Goal: Transaction & Acquisition: Book appointment/travel/reservation

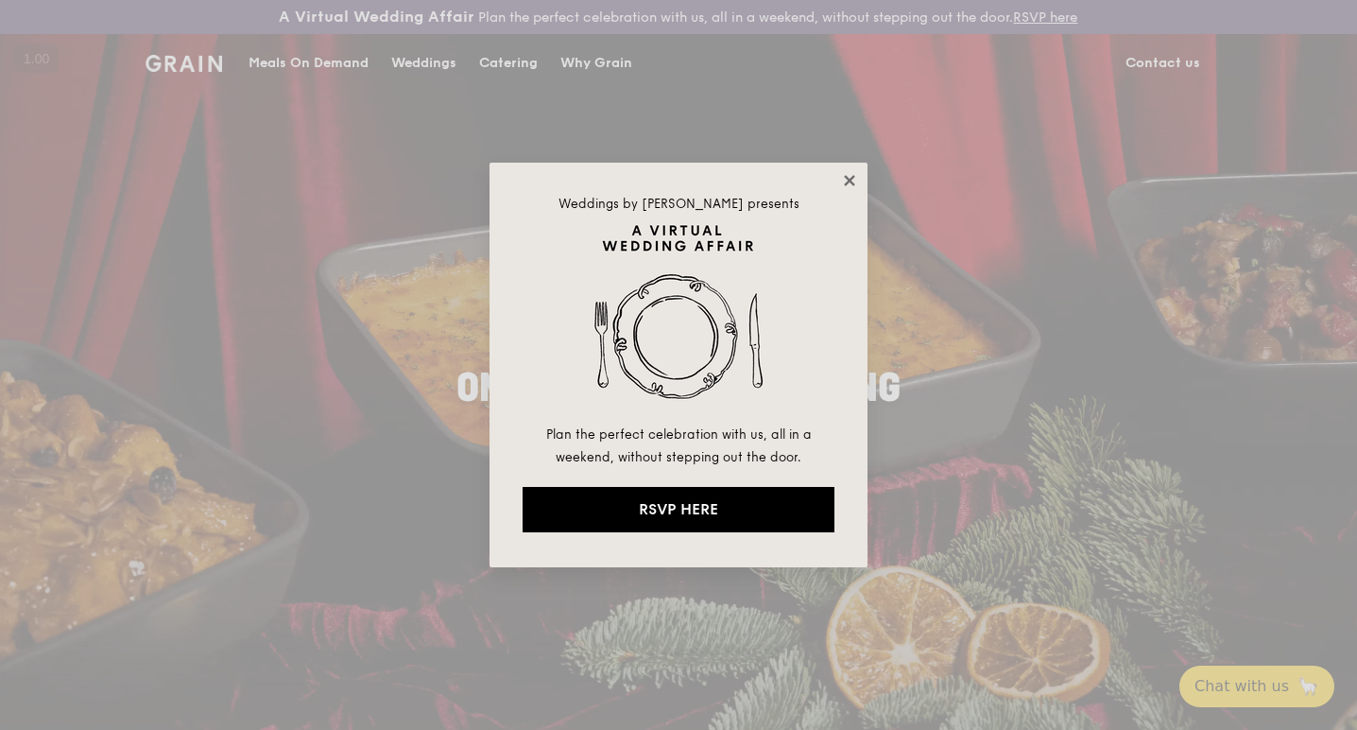
click at [849, 185] on icon at bounding box center [849, 180] width 17 height 17
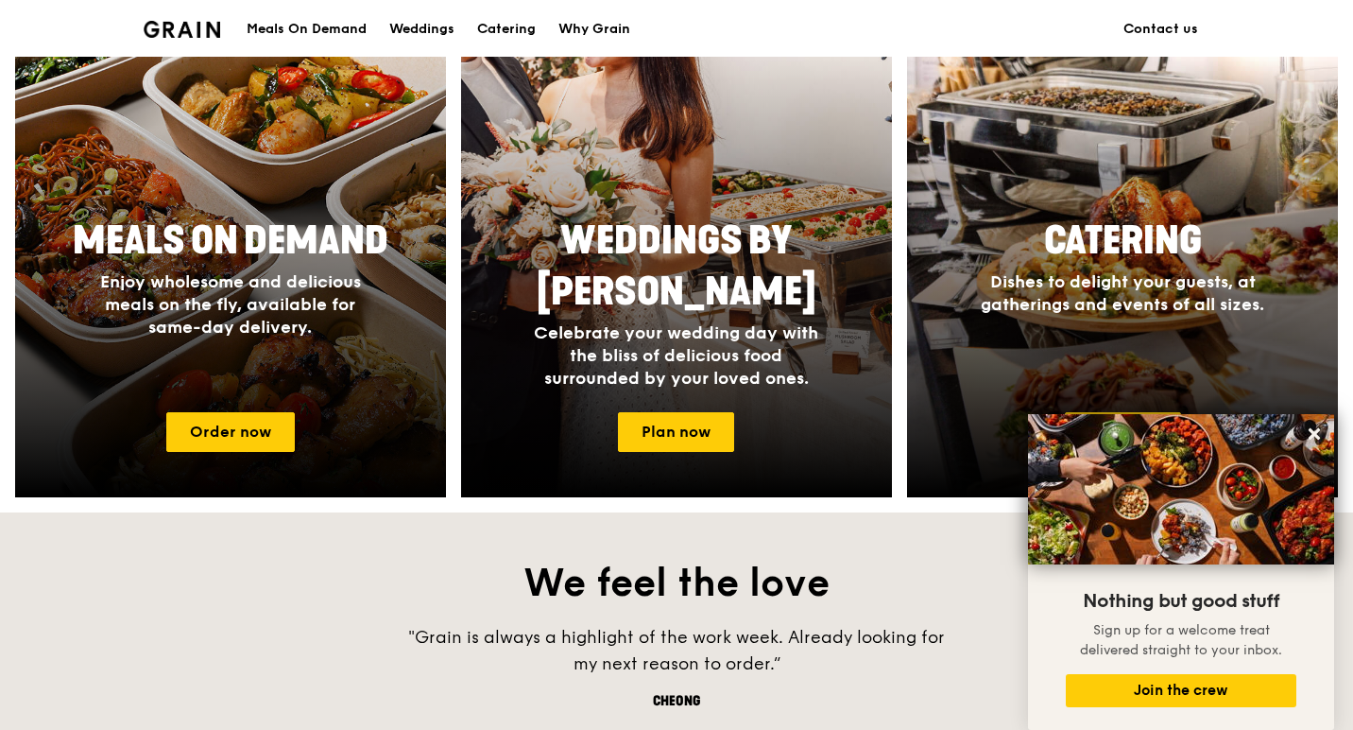
scroll to position [856, 0]
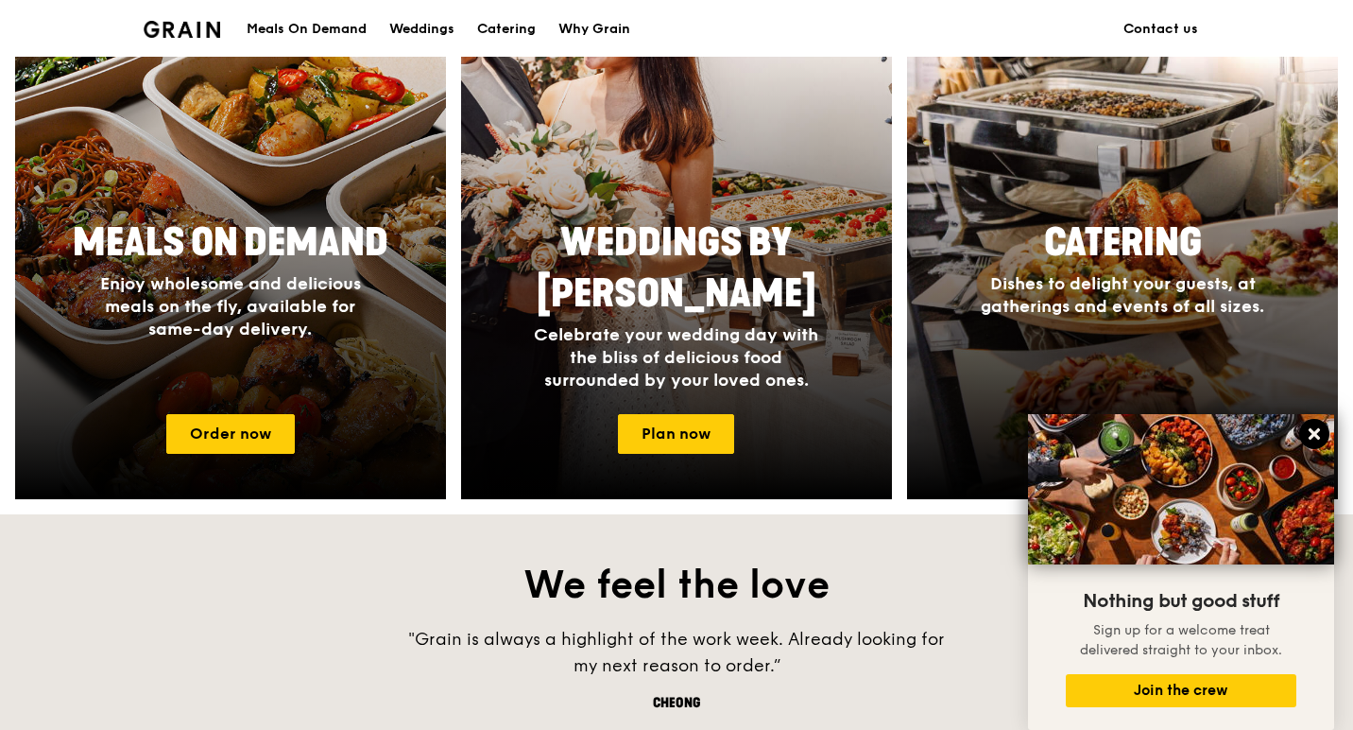
click at [1318, 427] on icon at bounding box center [1314, 433] width 17 height 17
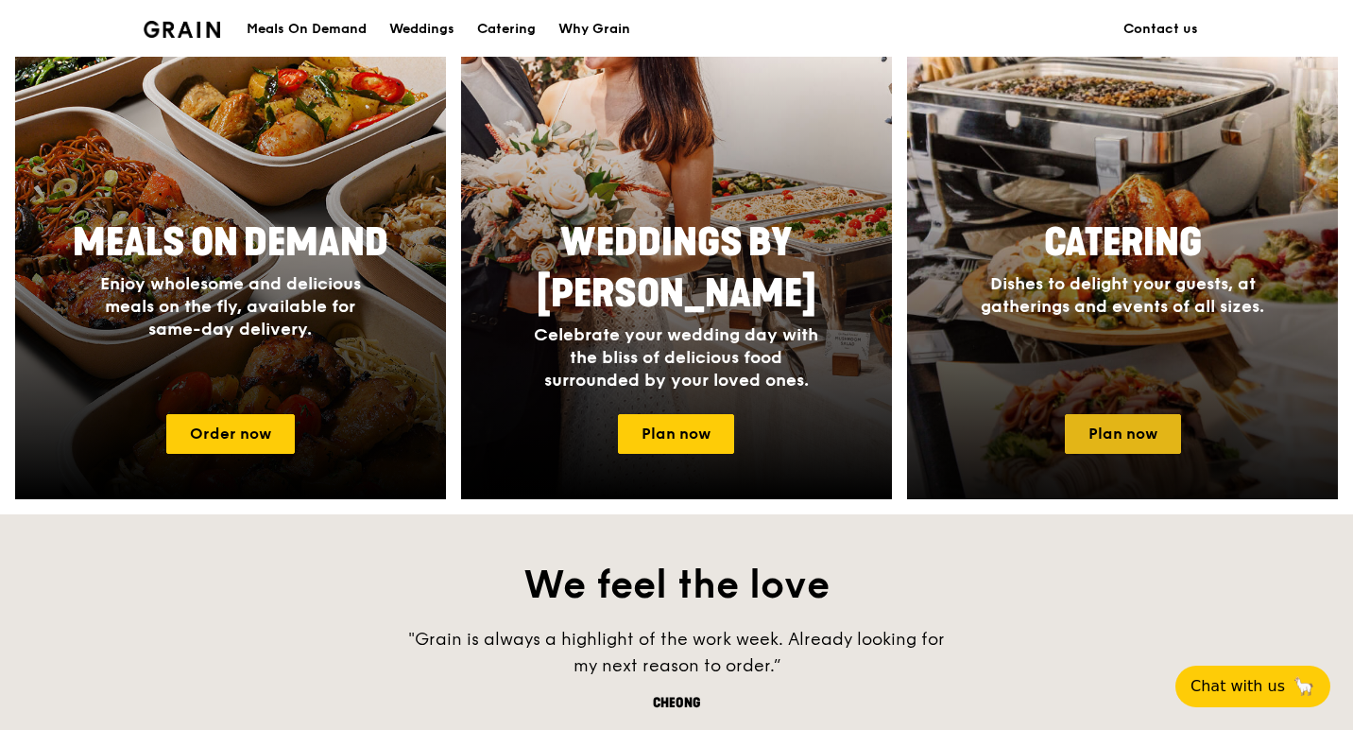
click at [1095, 429] on link "Plan now" at bounding box center [1123, 434] width 116 height 40
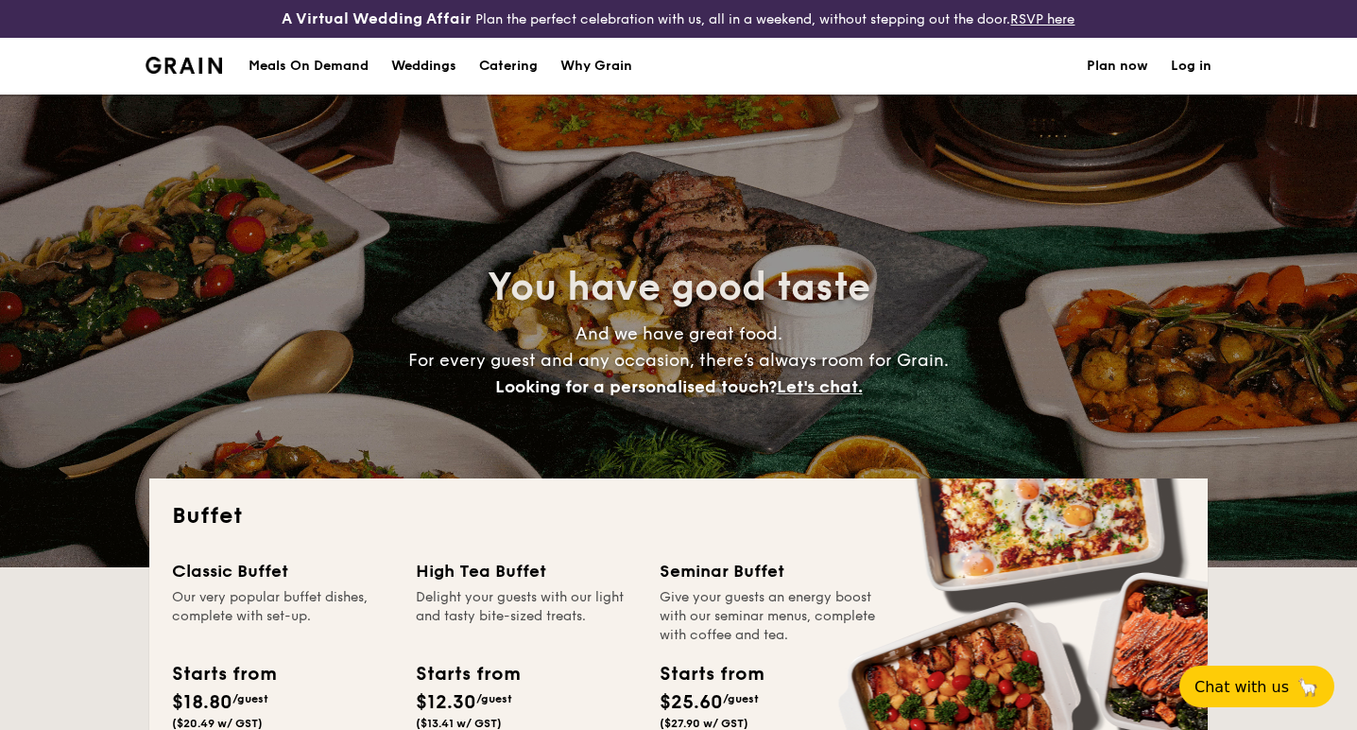
select select
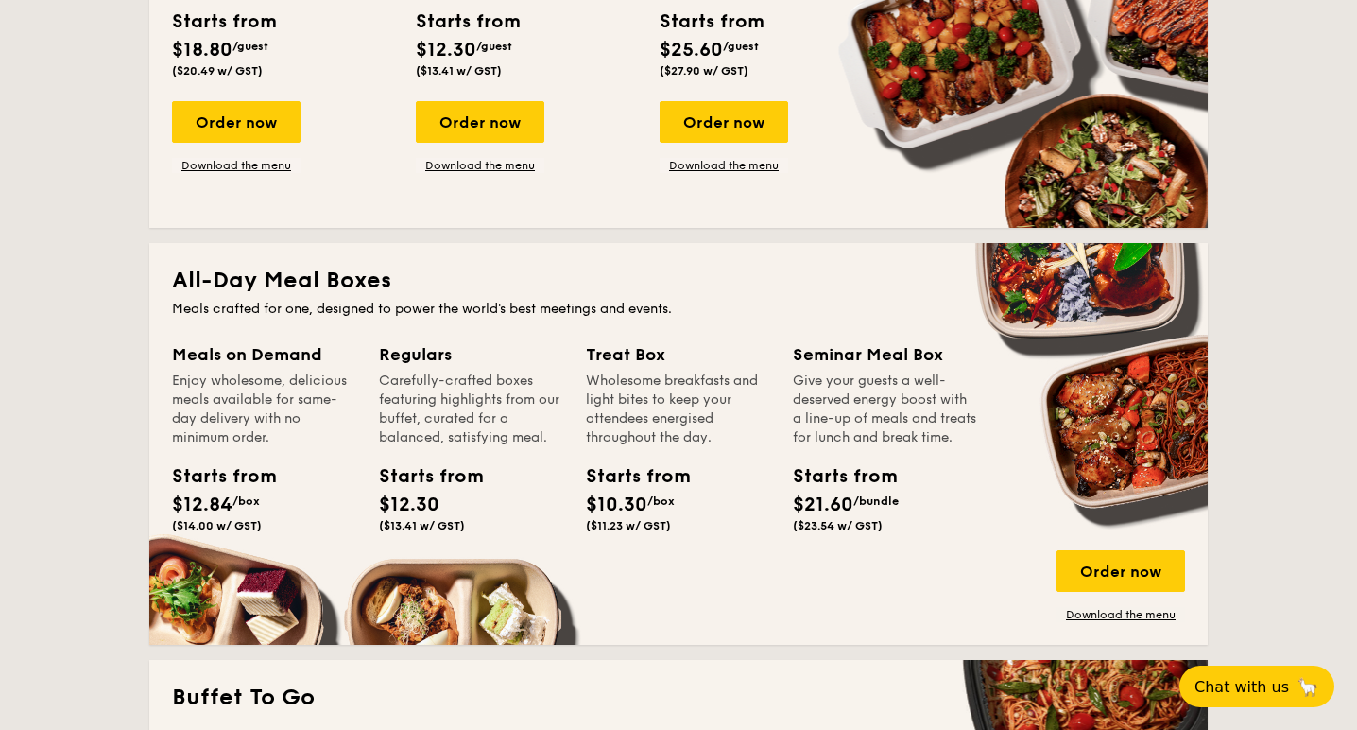
scroll to position [653, 0]
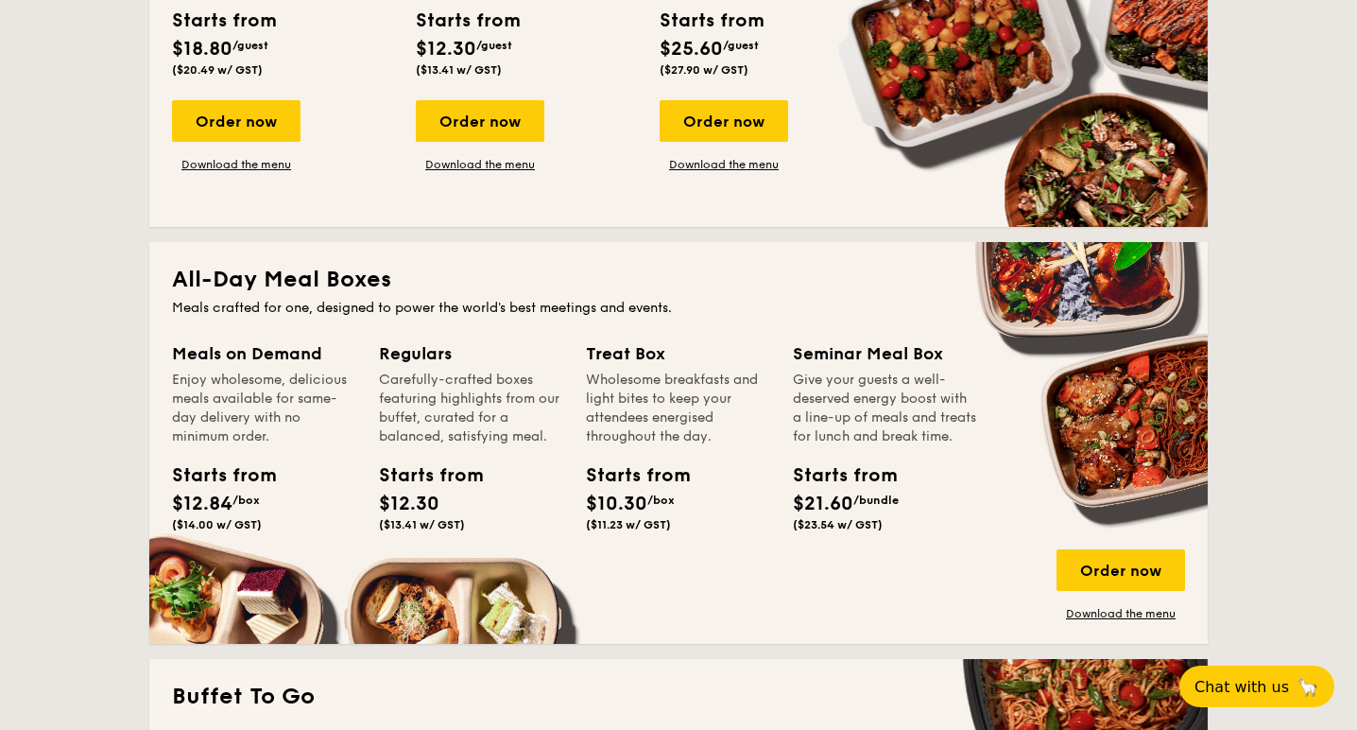
click at [636, 370] on div "Wholesome breakfasts and light bites to keep your attendees energised throughou…" at bounding box center [678, 408] width 184 height 76
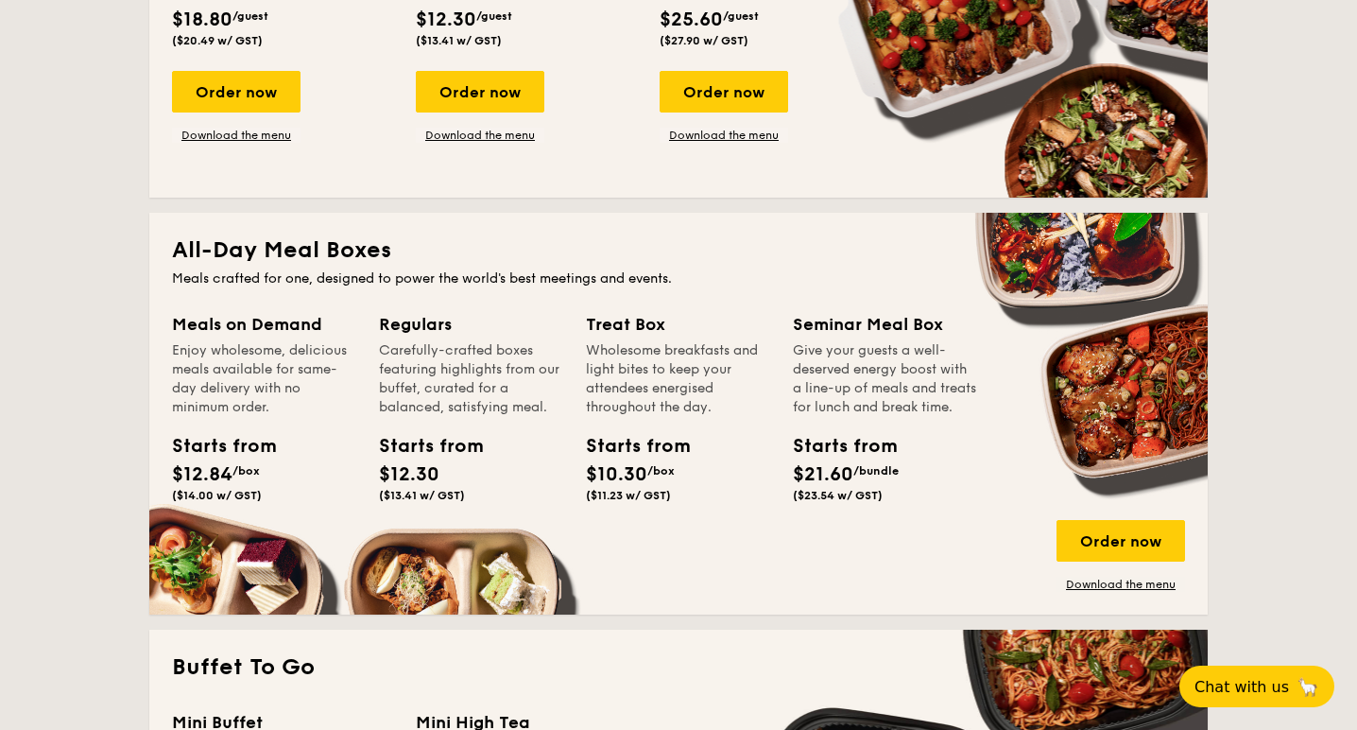
scroll to position [0, 0]
